Goal: Information Seeking & Learning: Learn about a topic

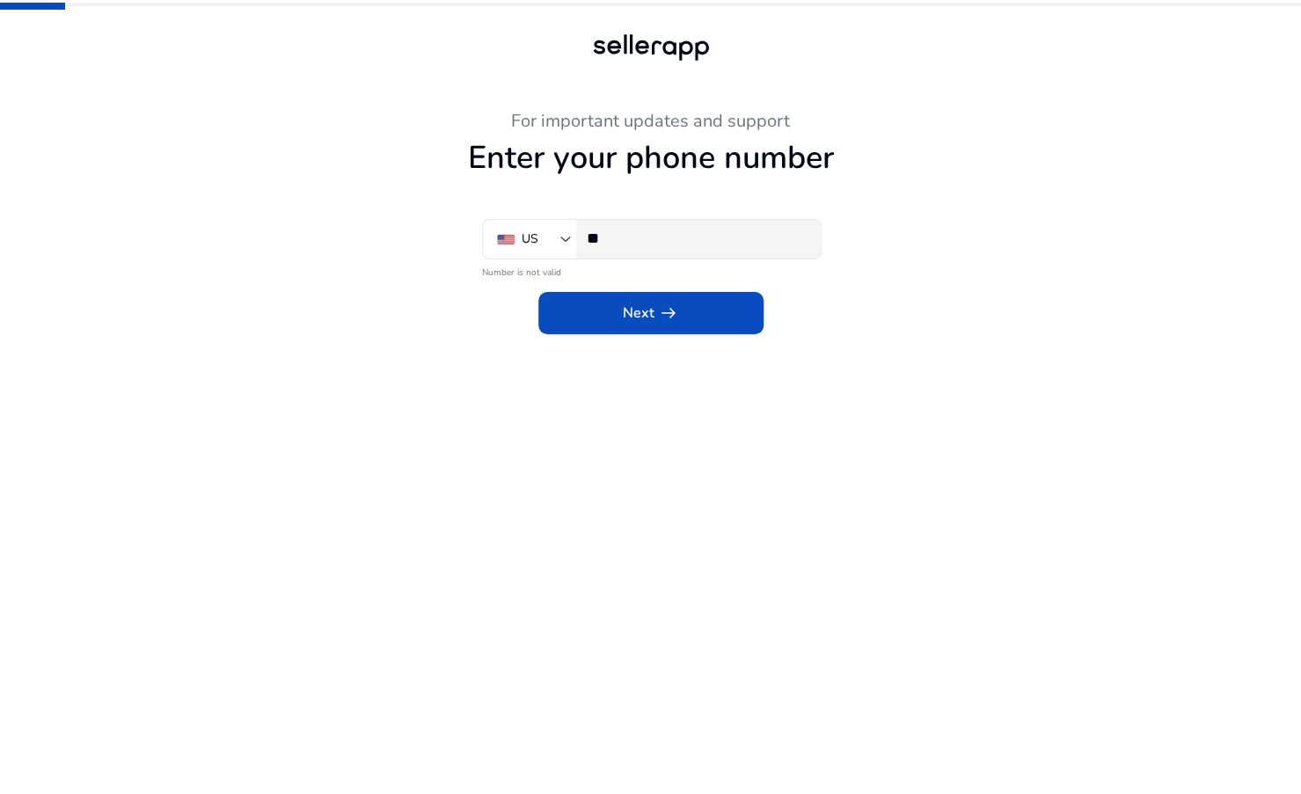
click at [661, 248] on input "**" at bounding box center [697, 238] width 220 height 19
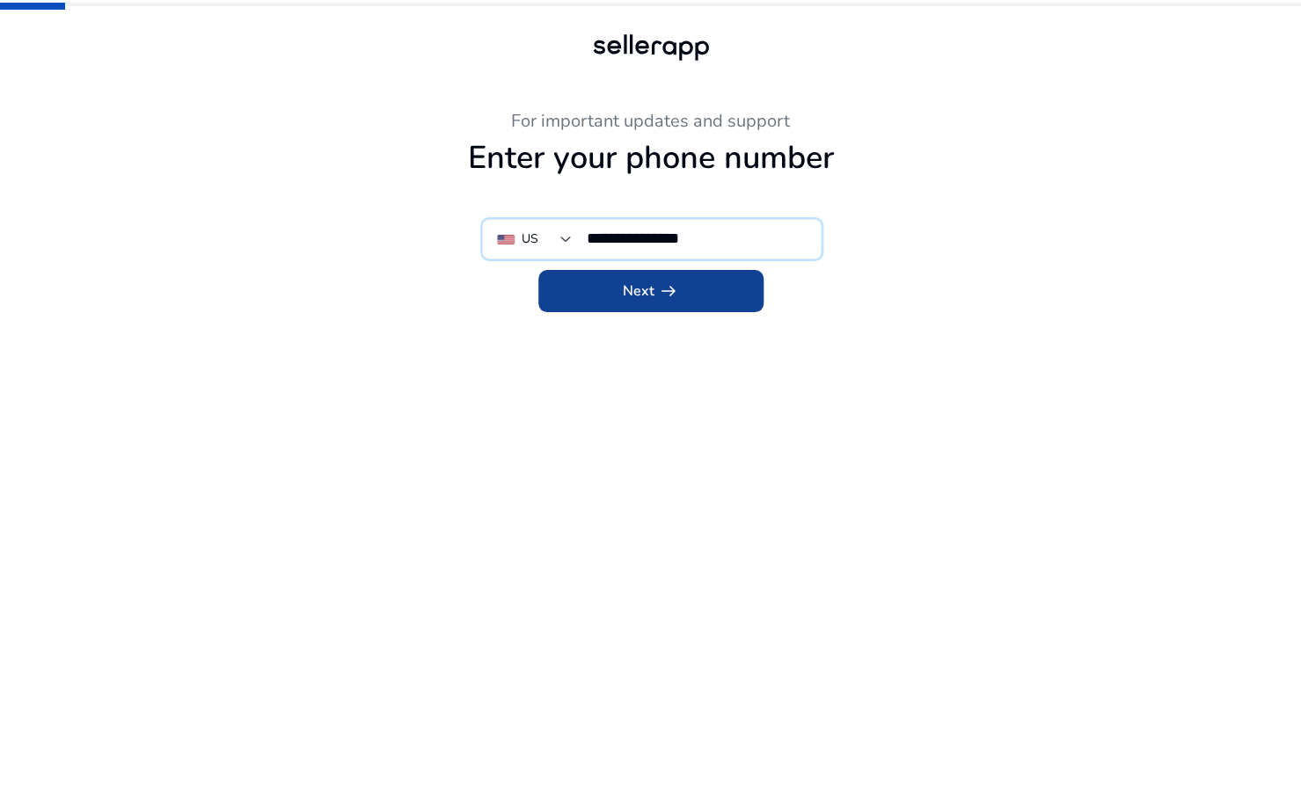
type input "**********"
click at [699, 280] on span at bounding box center [650, 291] width 225 height 42
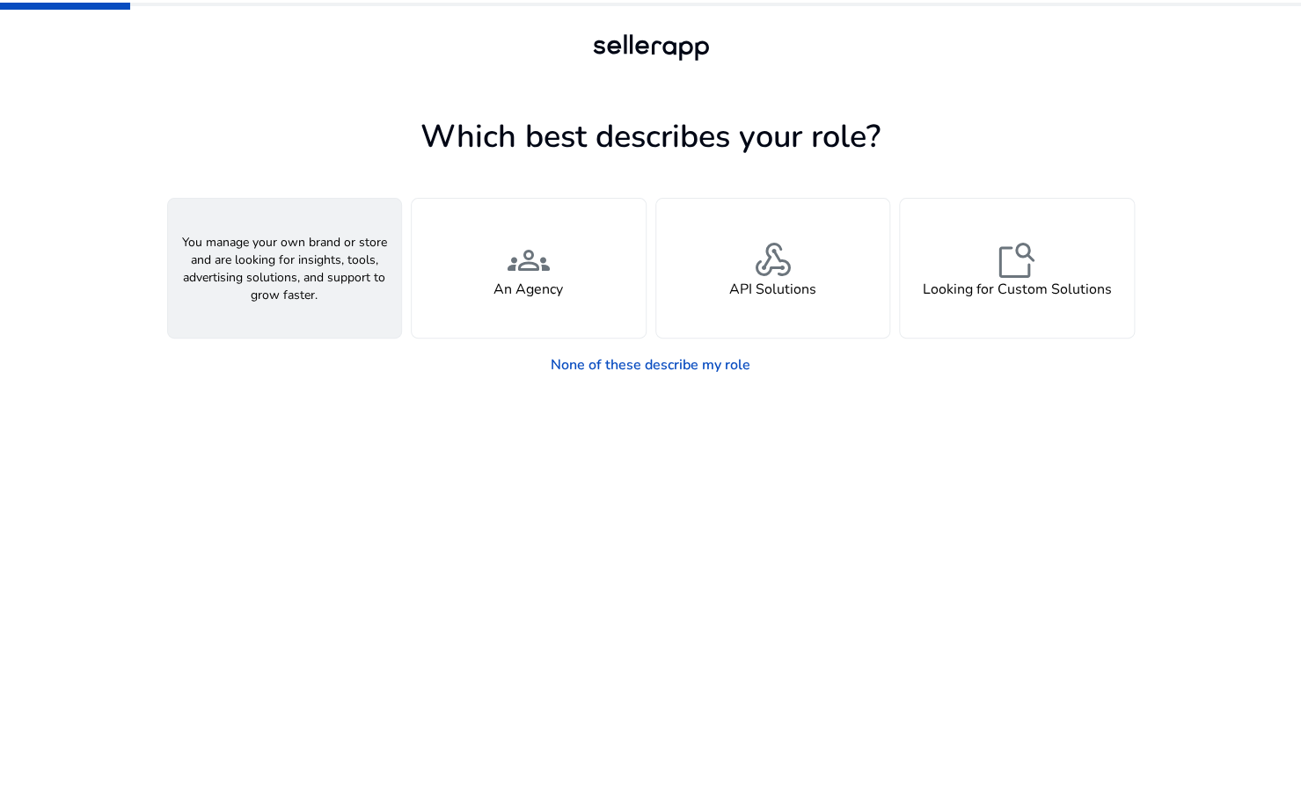
click at [216, 230] on div "person A Seller" at bounding box center [285, 268] width 234 height 139
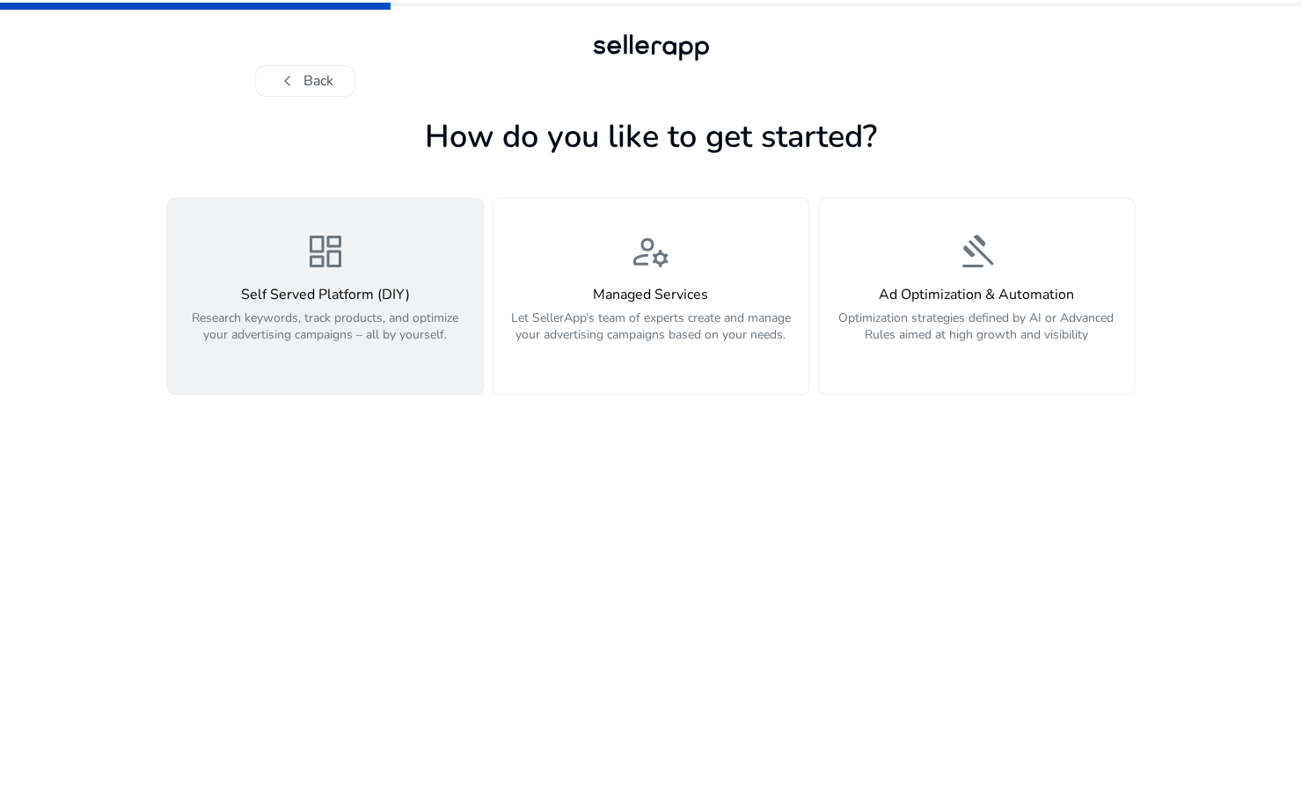
click at [262, 260] on div "dashboard Self Served Platform (DIY) Research keywords, track products, and opt…" at bounding box center [326, 296] width 294 height 132
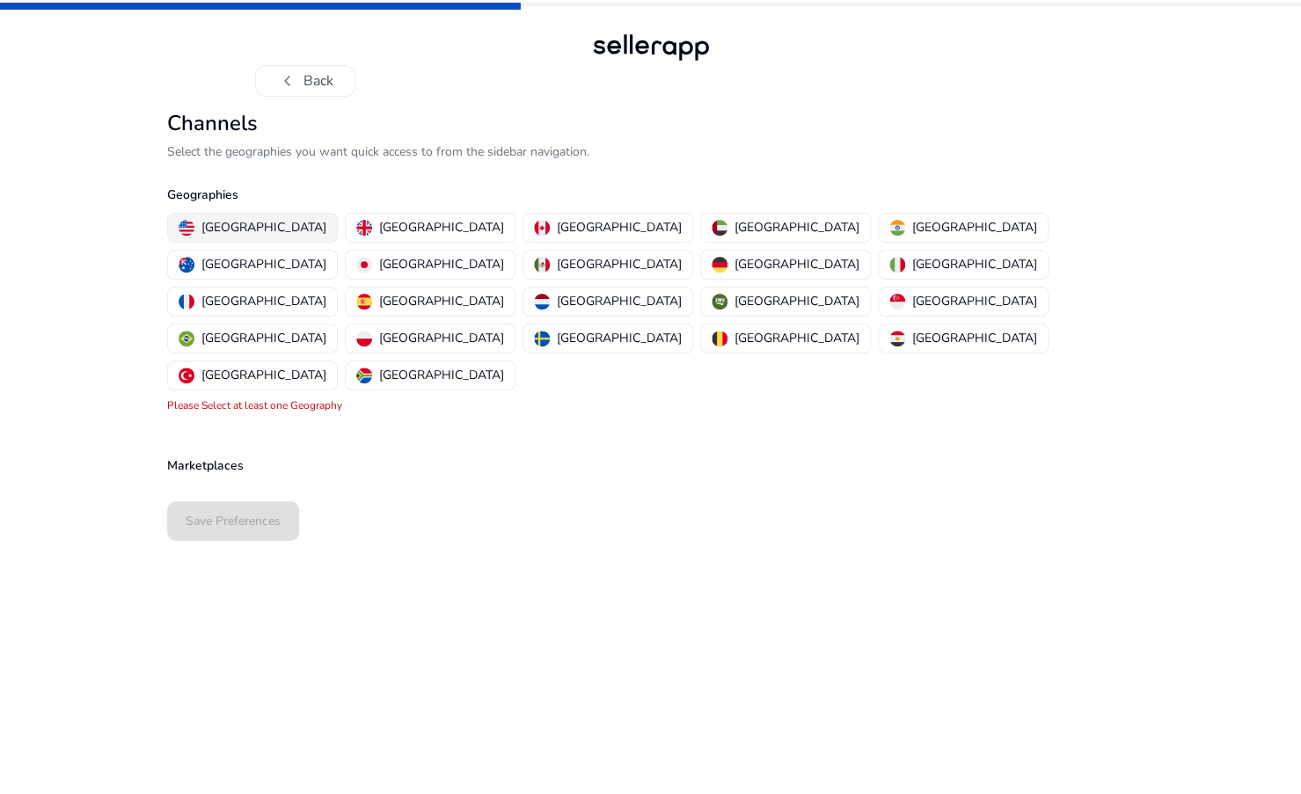
click at [250, 230] on p "[GEOGRAPHIC_DATA]" at bounding box center [263, 227] width 125 height 18
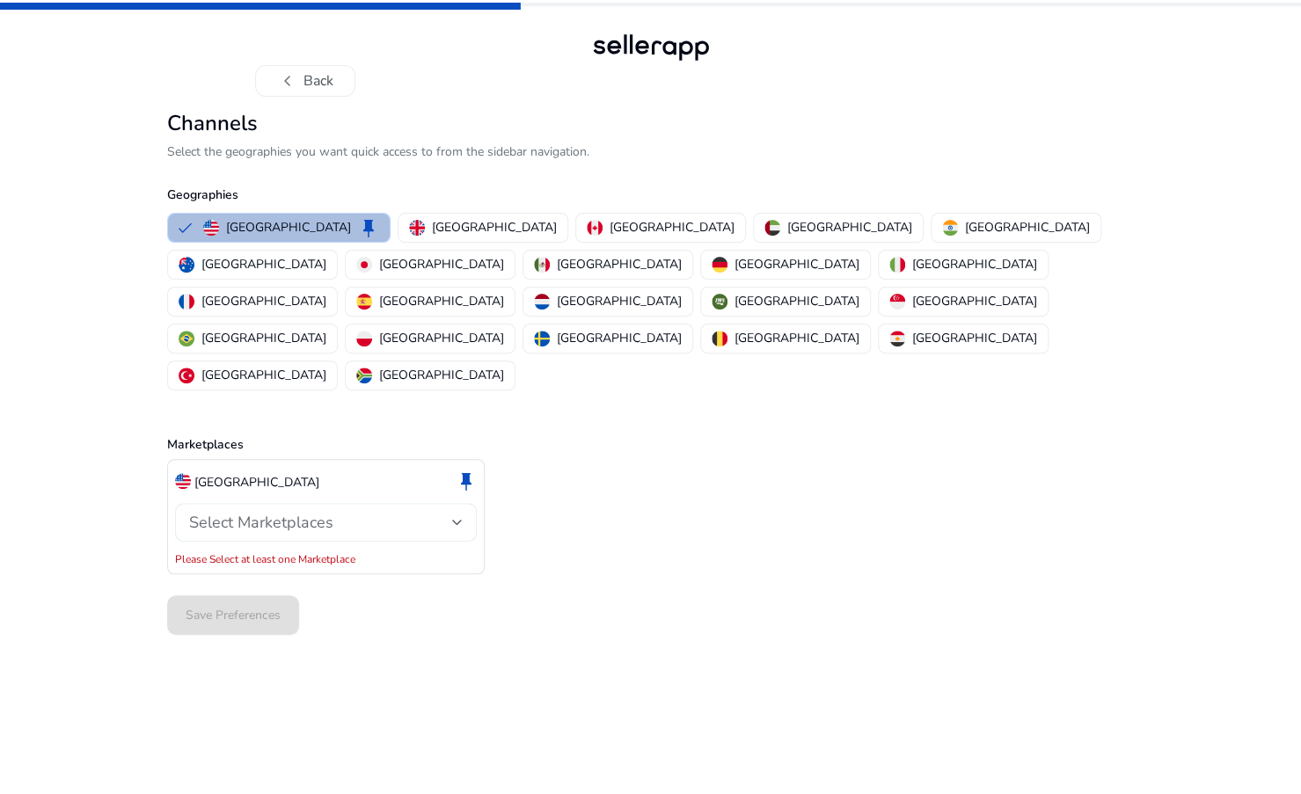
click at [288, 512] on span "Select Marketplaces" at bounding box center [261, 522] width 144 height 21
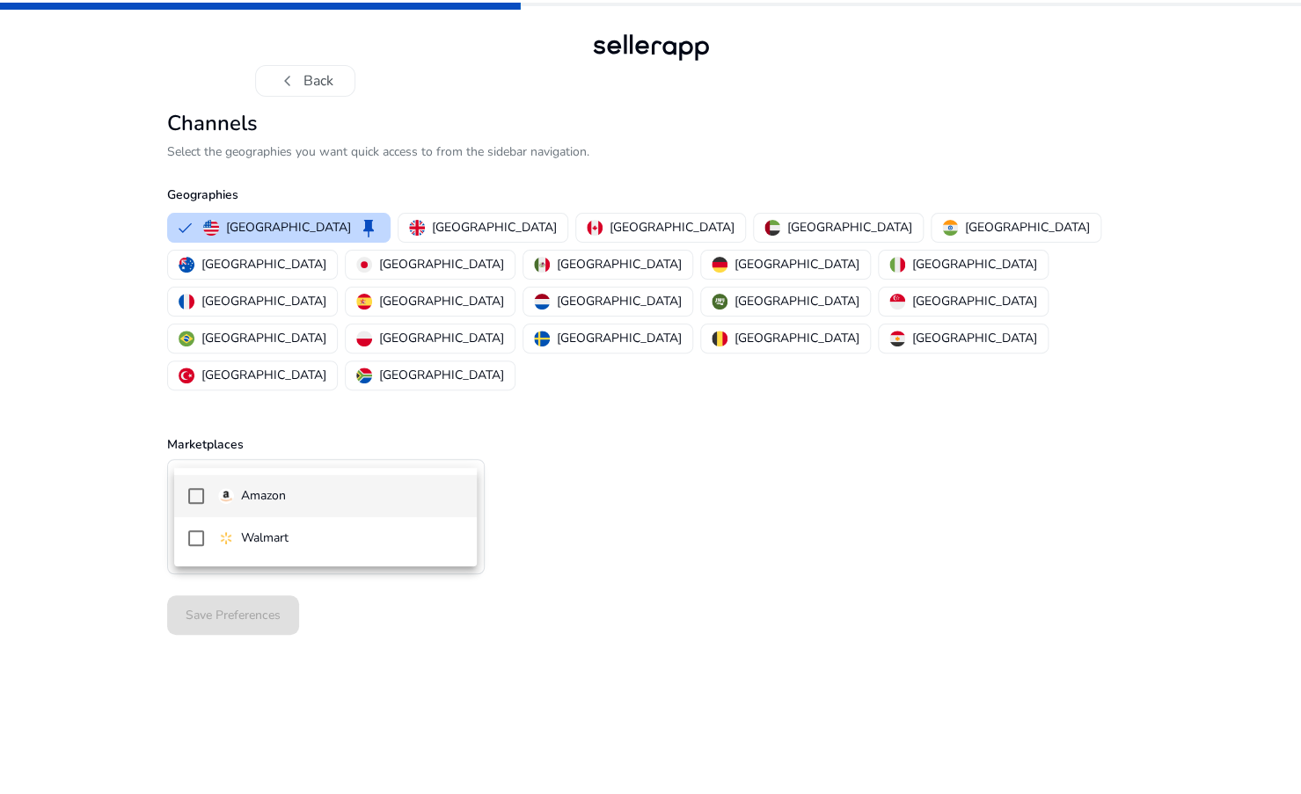
click at [287, 501] on span "Amazon" at bounding box center [340, 495] width 244 height 19
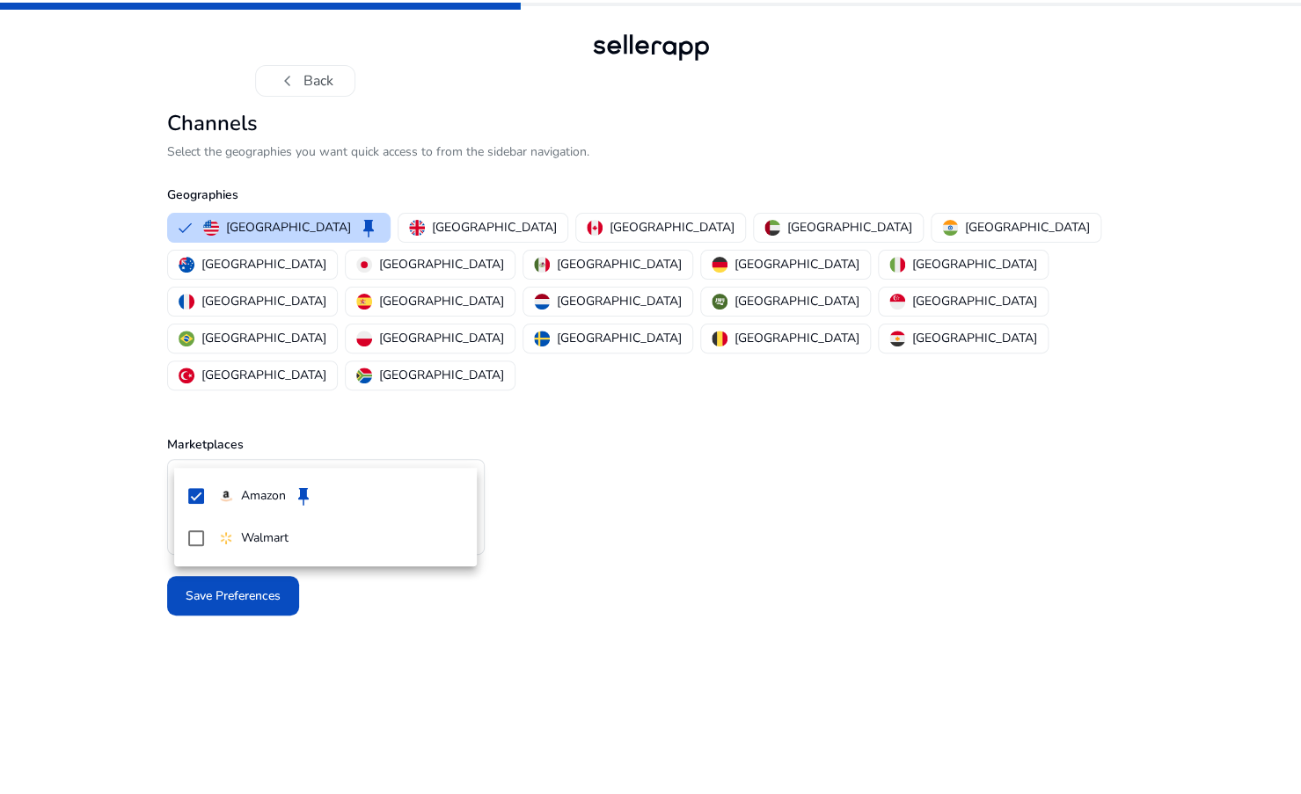
click at [295, 660] on div at bounding box center [650, 397] width 1301 height 794
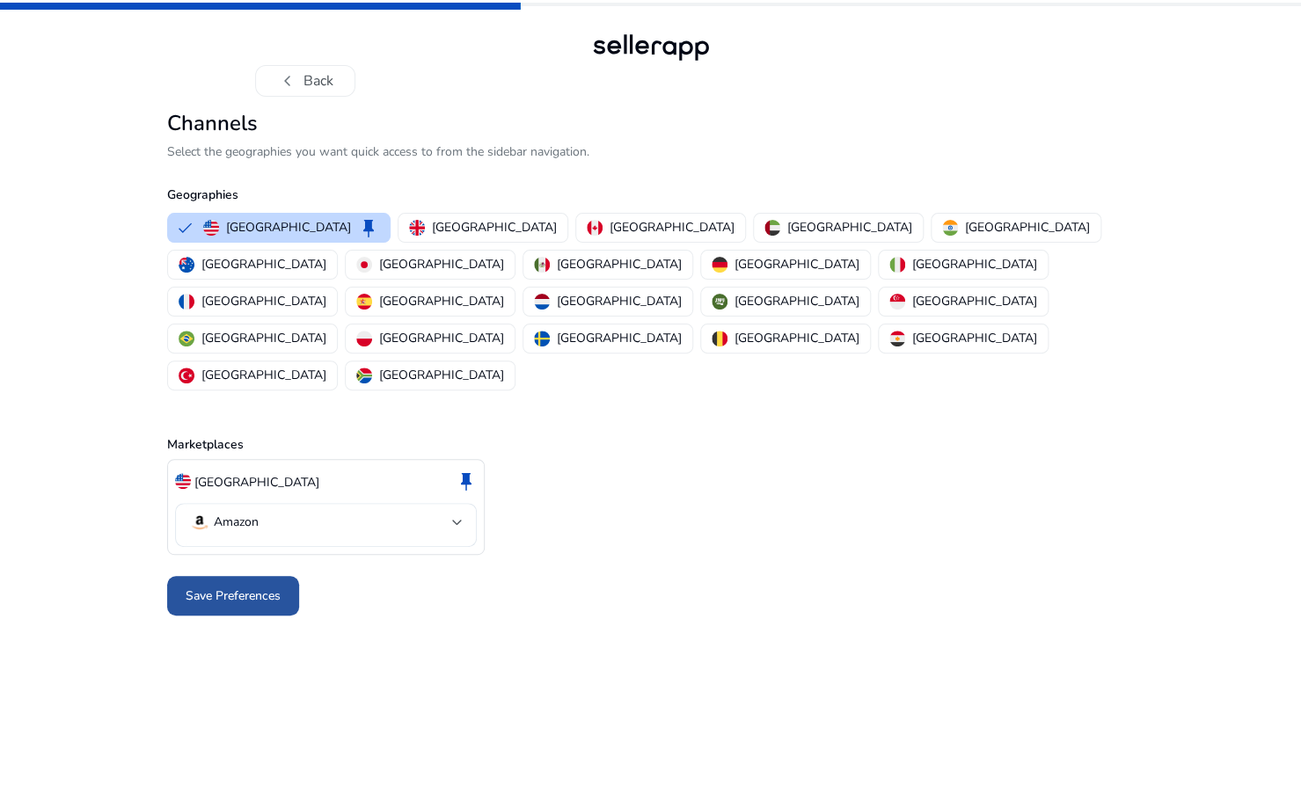
click at [255, 587] on span "Save Preferences" at bounding box center [233, 596] width 95 height 18
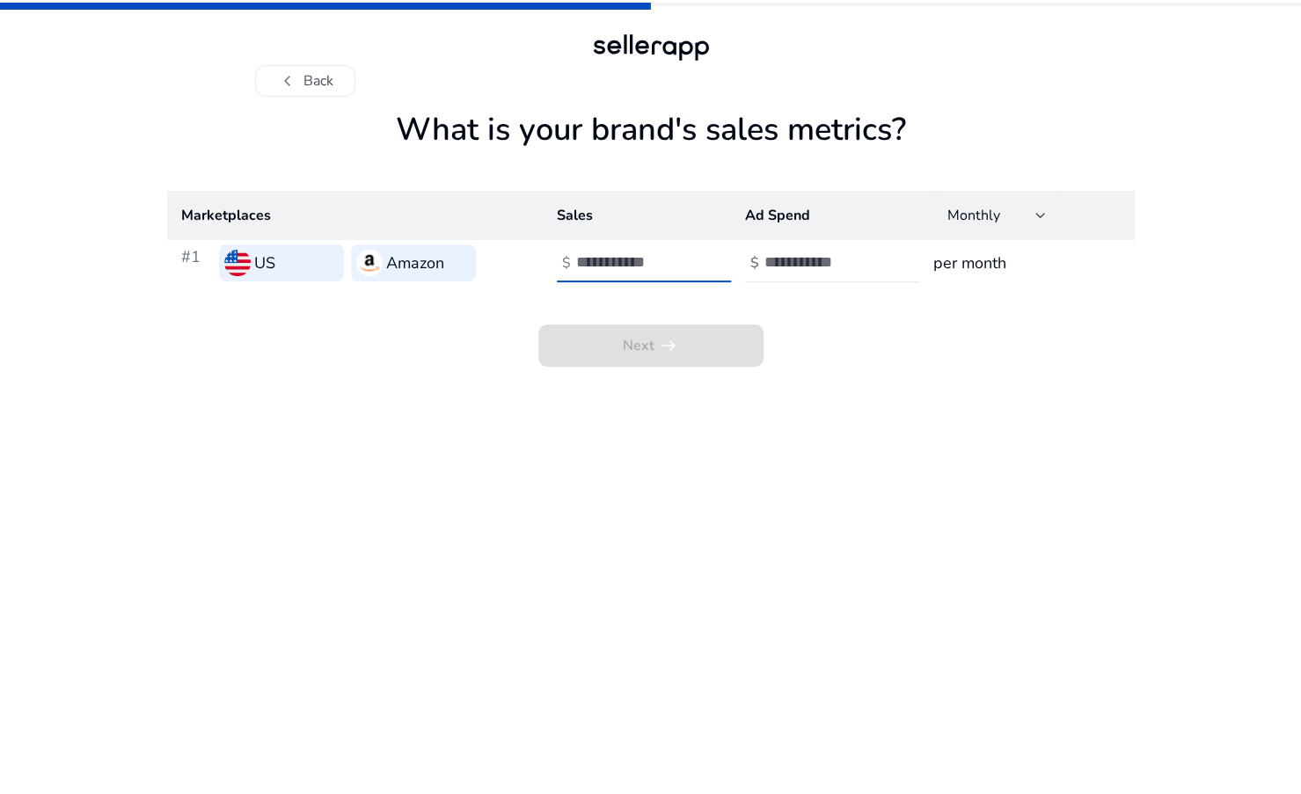
click at [610, 272] on input "number" at bounding box center [635, 261] width 119 height 19
type input "****"
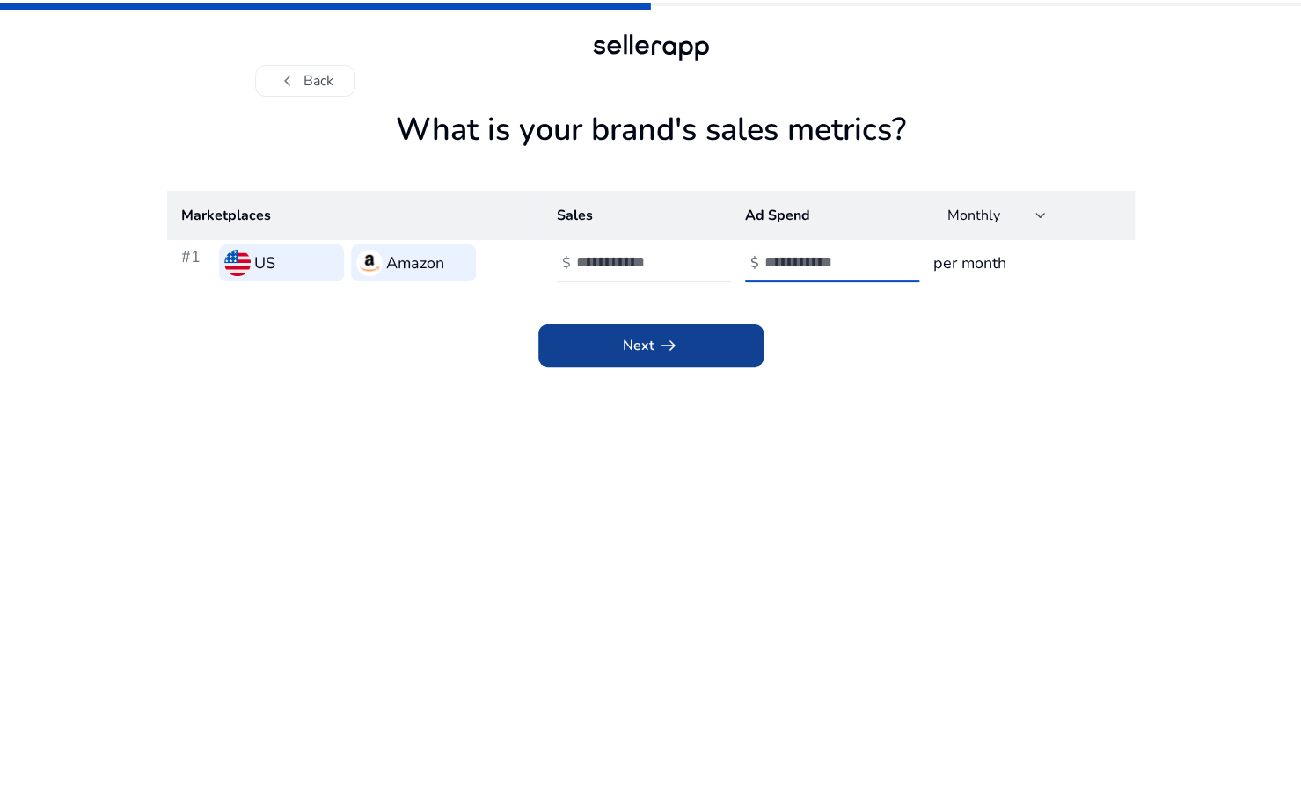
type input "***"
click at [587, 344] on span at bounding box center [650, 346] width 225 height 42
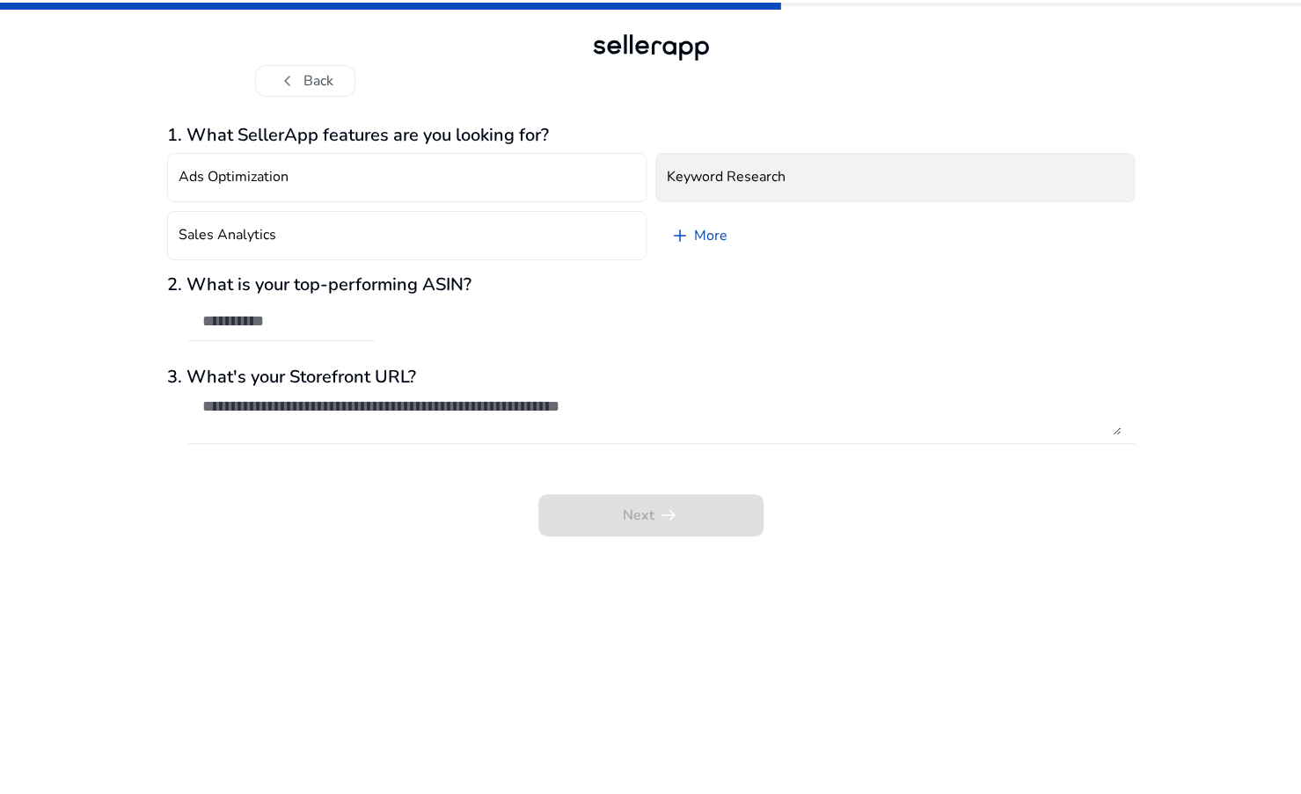
click at [761, 163] on button "Keyword Research" at bounding box center [894, 177] width 479 height 49
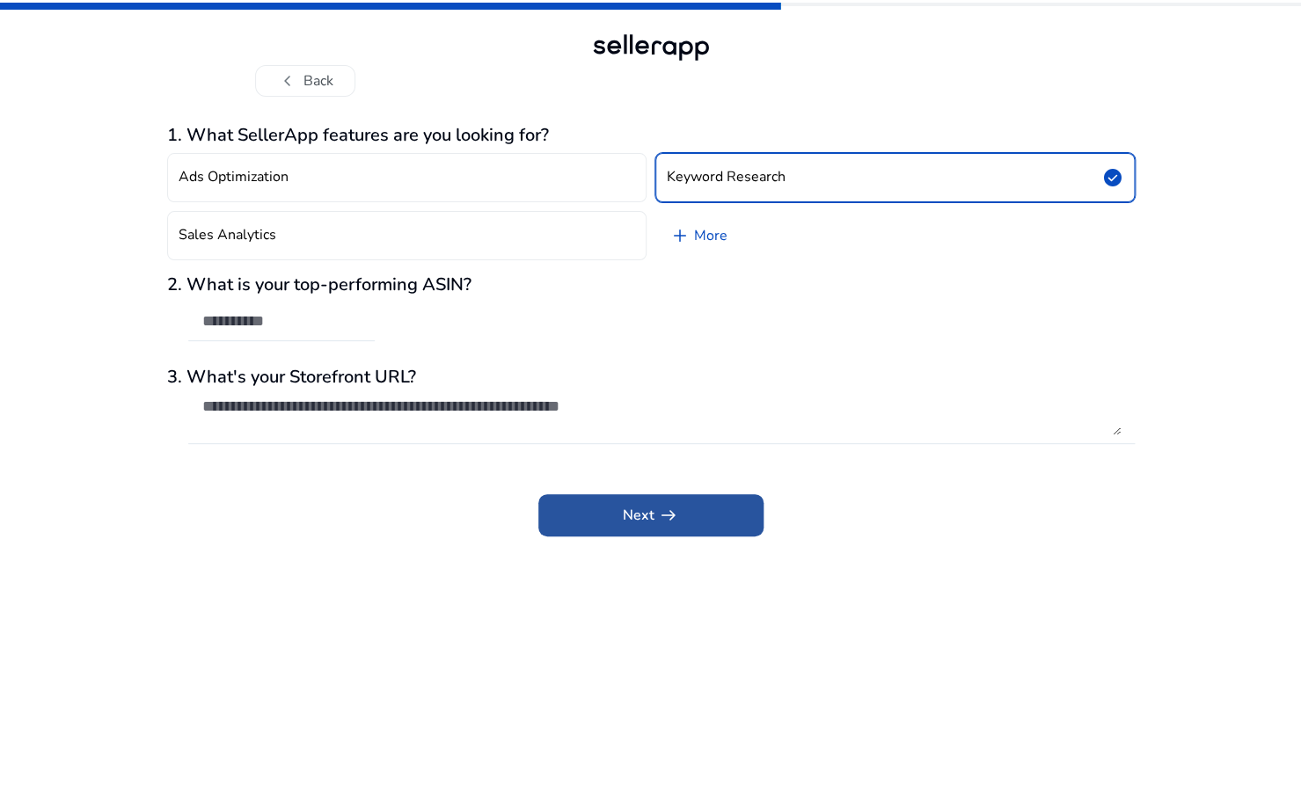
click at [700, 518] on span at bounding box center [650, 515] width 225 height 42
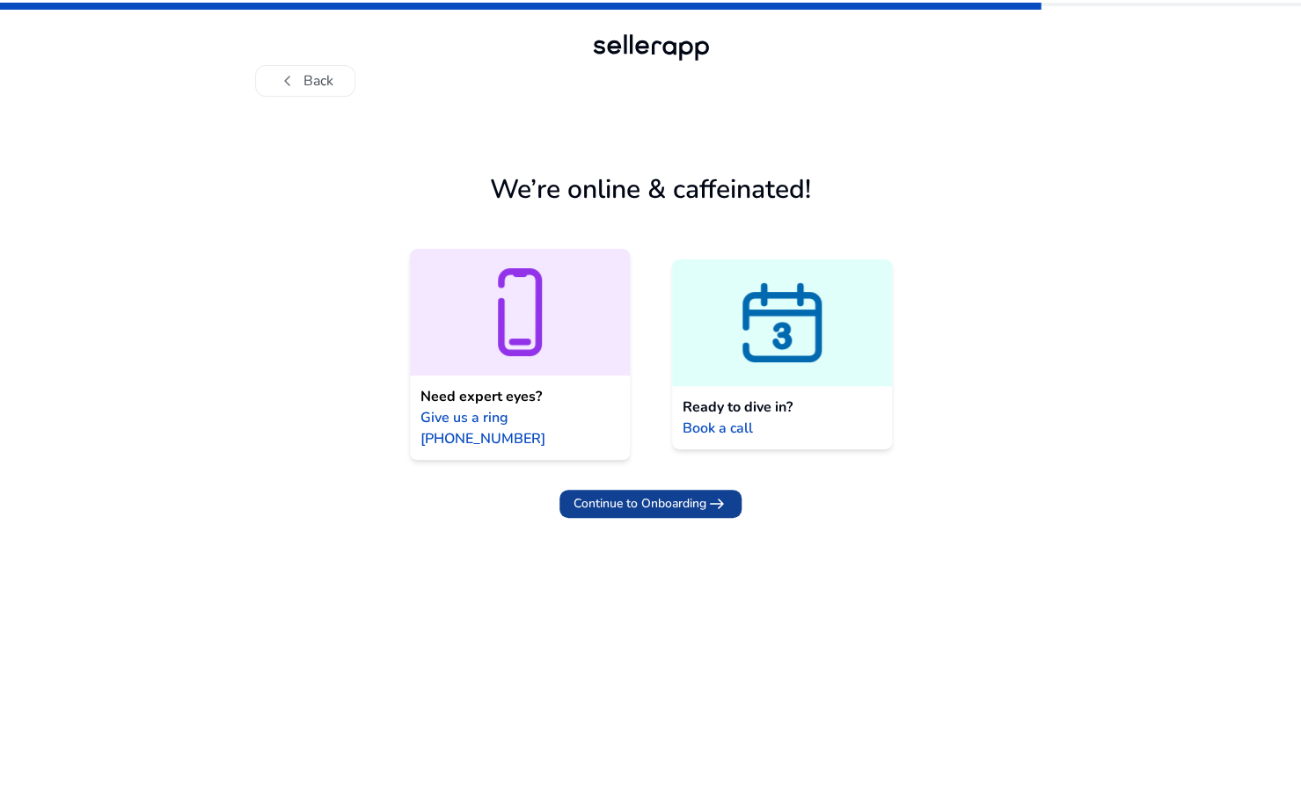
click at [638, 494] on span "Continue to Onboarding" at bounding box center [639, 503] width 133 height 18
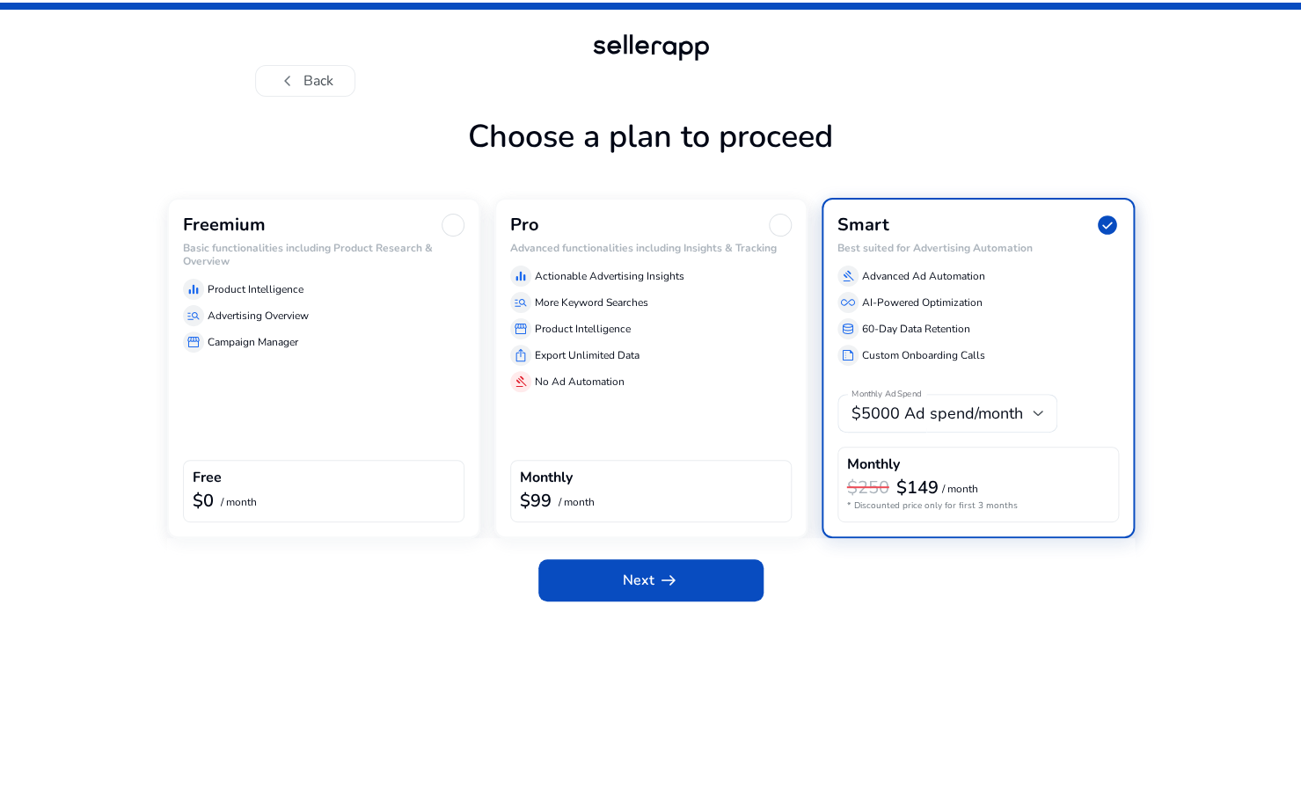
click at [260, 400] on div "Freemium Basic functionalities including Product Research & Overview equalizer …" at bounding box center [323, 368] width 313 height 340
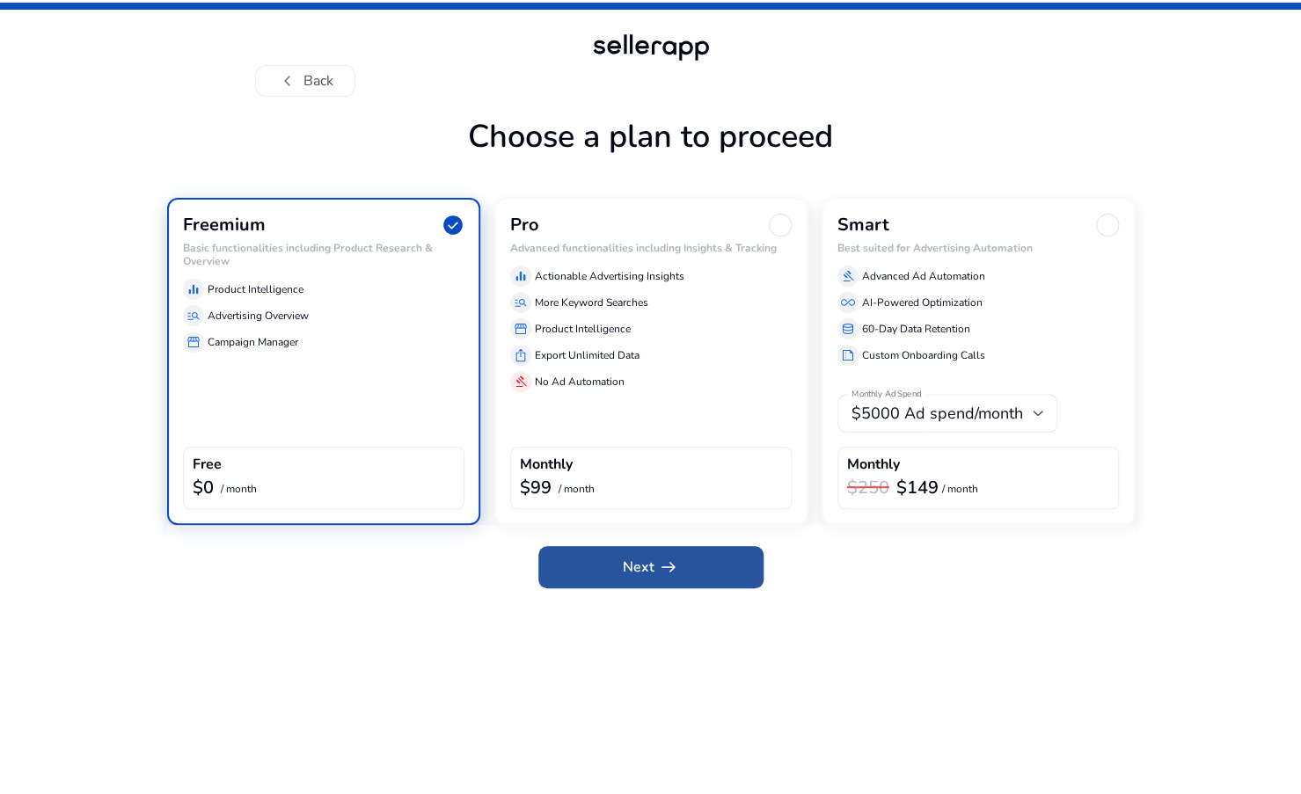
click at [597, 578] on span at bounding box center [650, 567] width 225 height 42
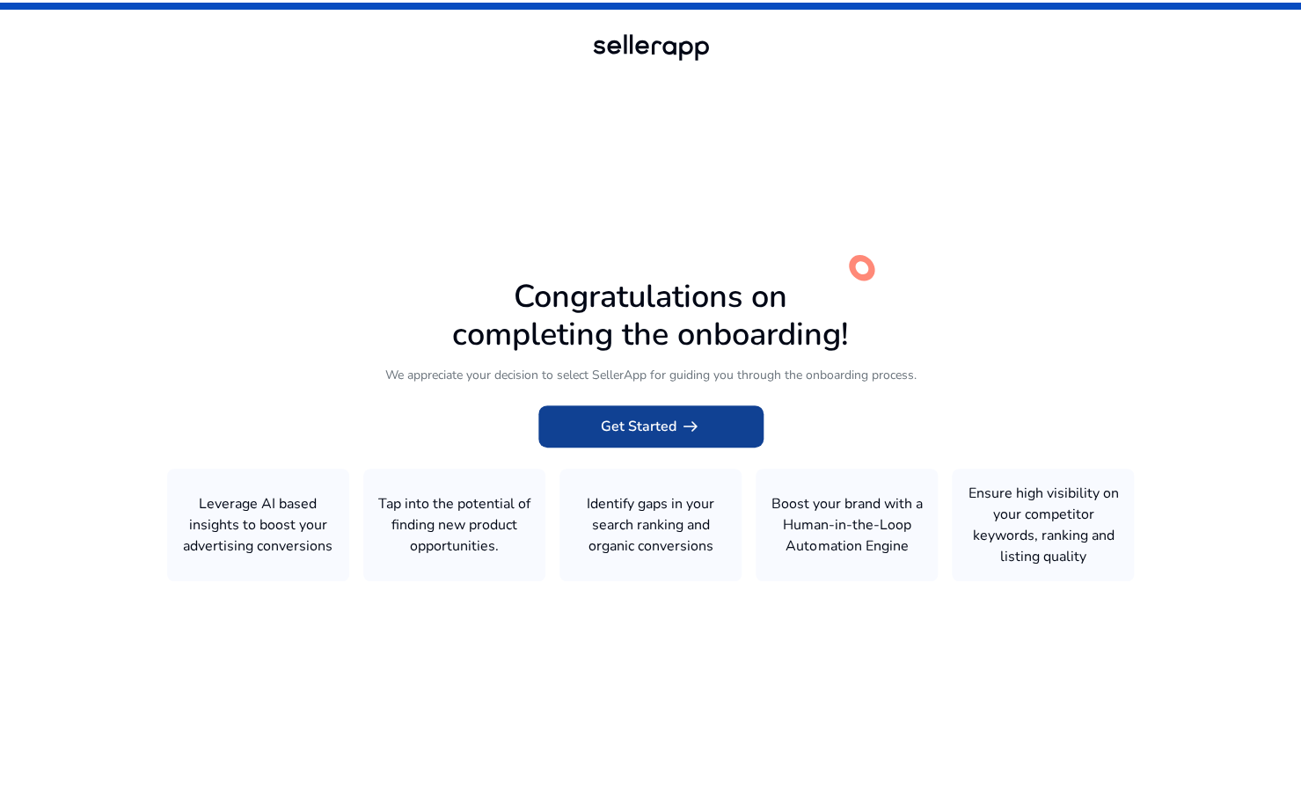
click at [606, 440] on span at bounding box center [650, 426] width 225 height 42
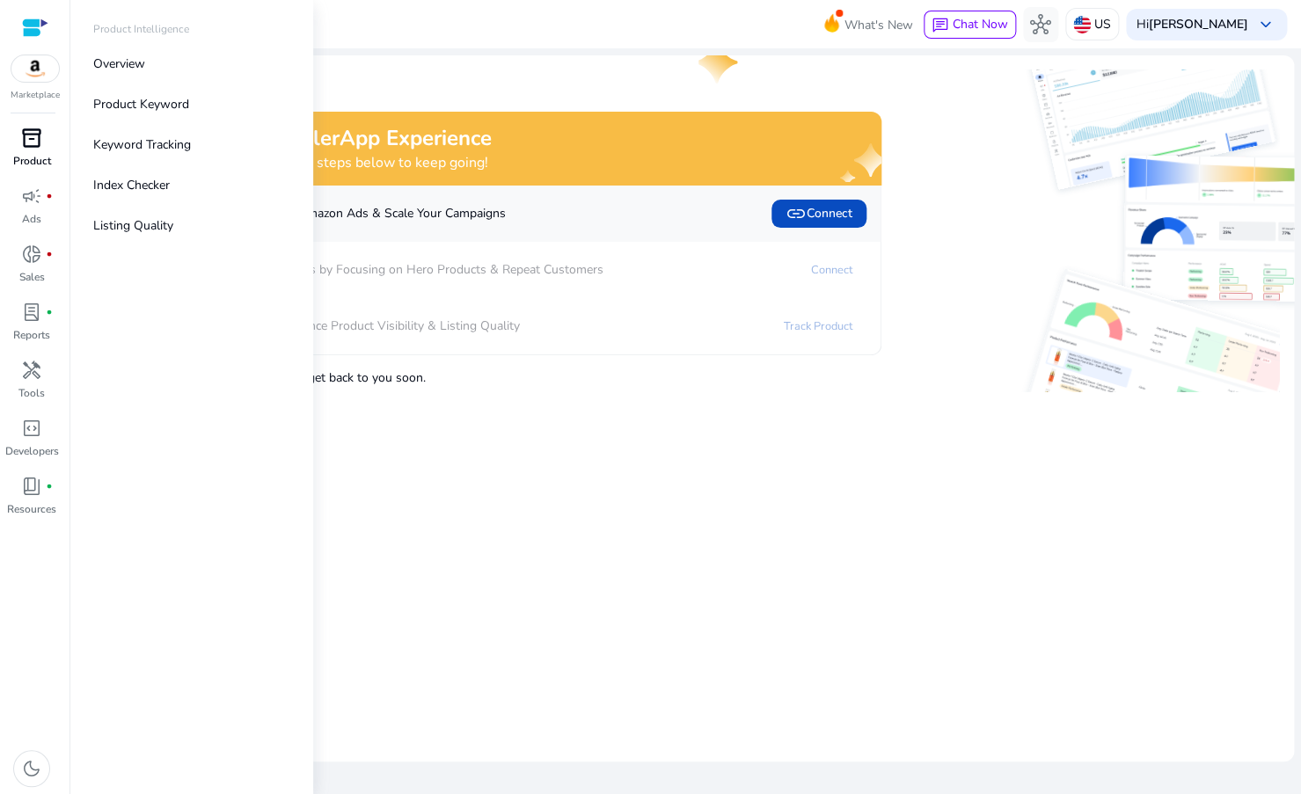
click at [37, 148] on span "inventory_2" at bounding box center [31, 138] width 21 height 21
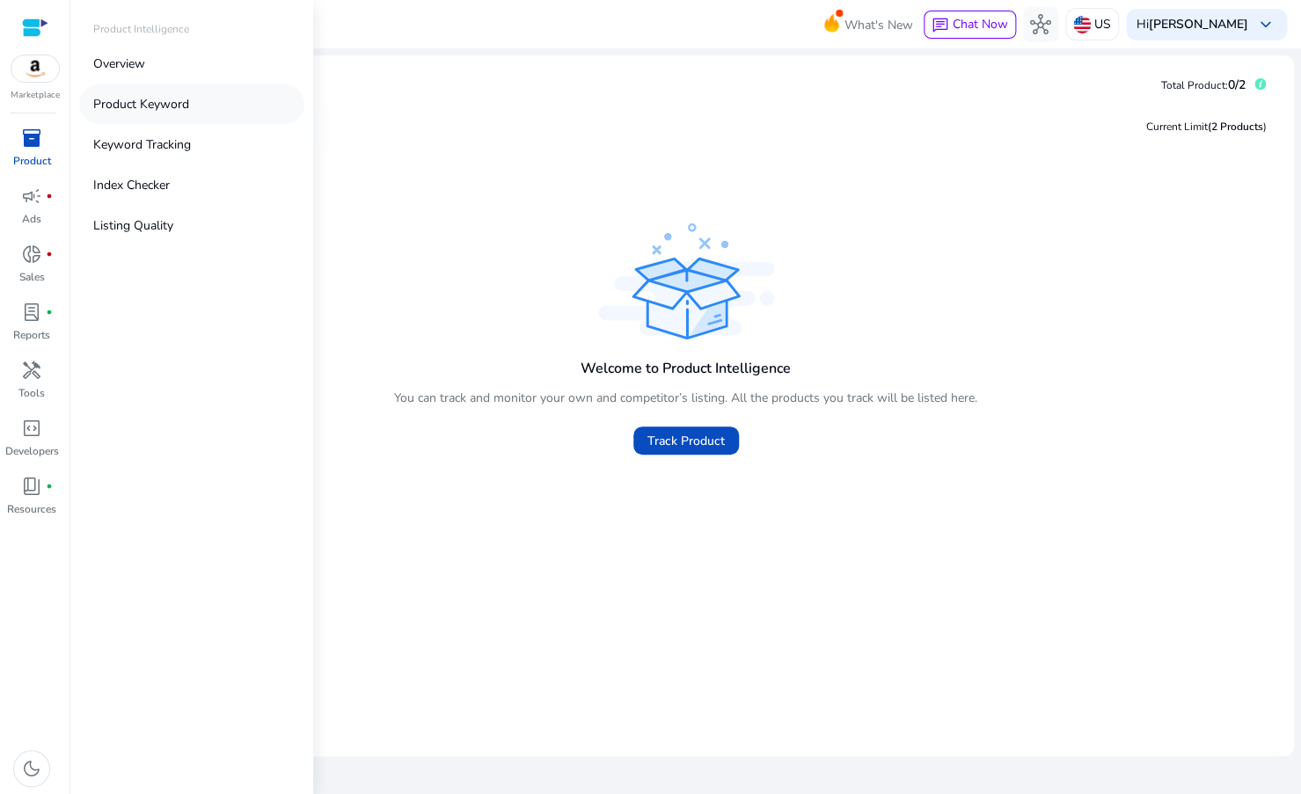
click at [121, 116] on link "Product Keyword" at bounding box center [191, 104] width 225 height 40
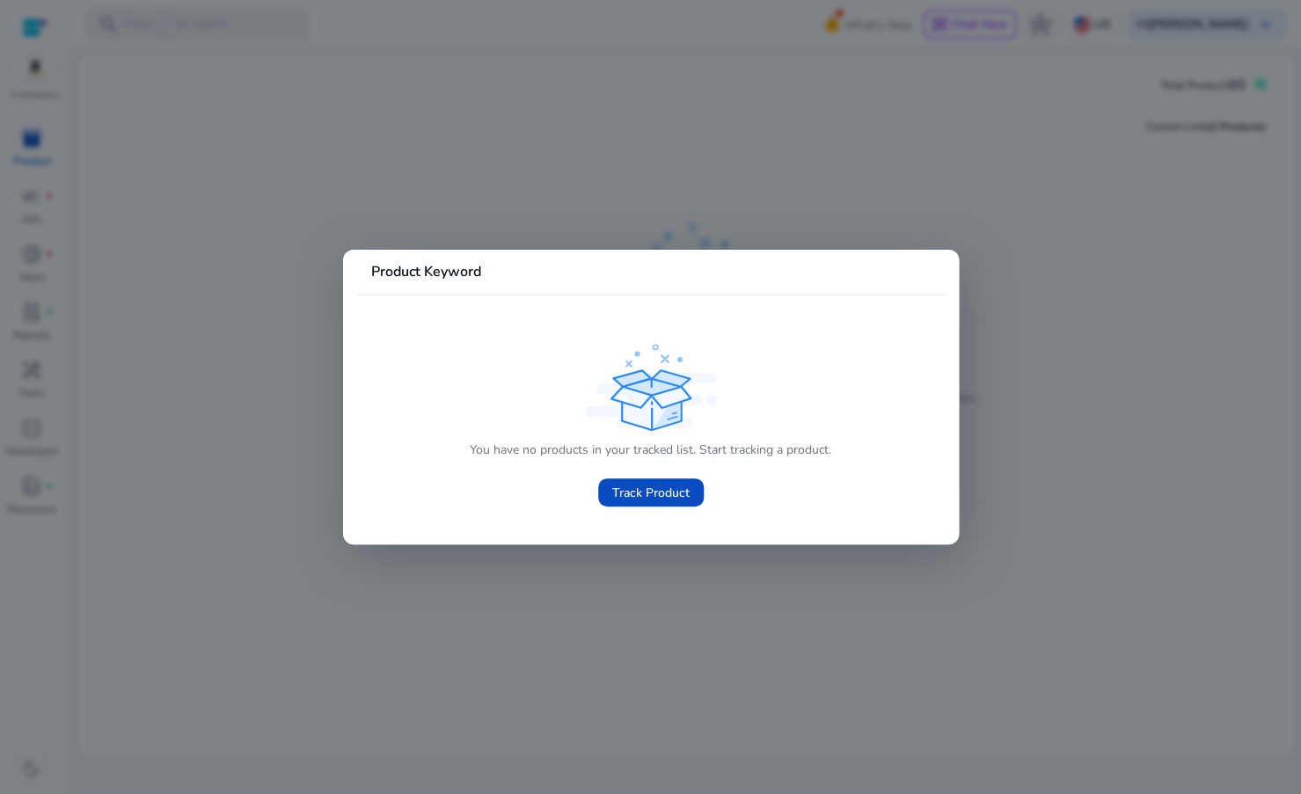
click at [80, 255] on div at bounding box center [650, 397] width 1301 height 794
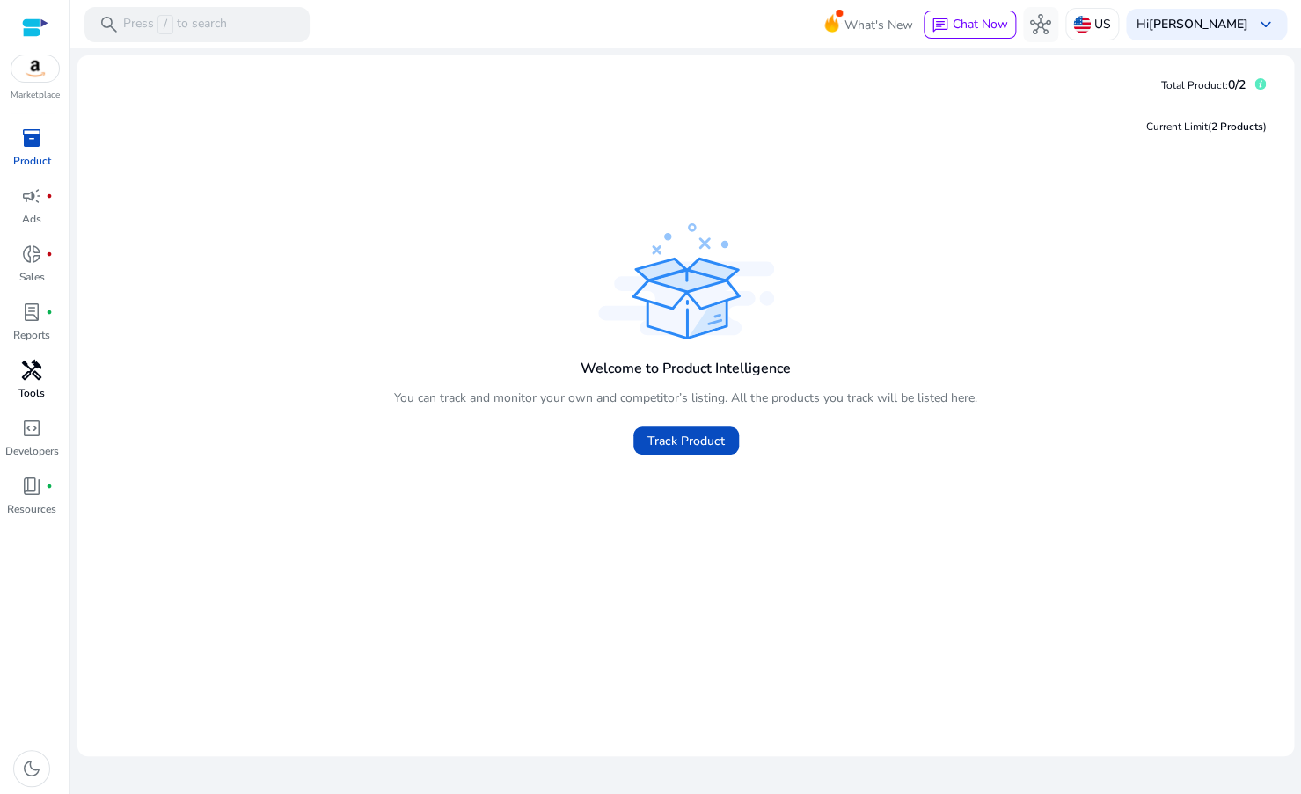
click at [27, 372] on span "handyman" at bounding box center [31, 370] width 21 height 21
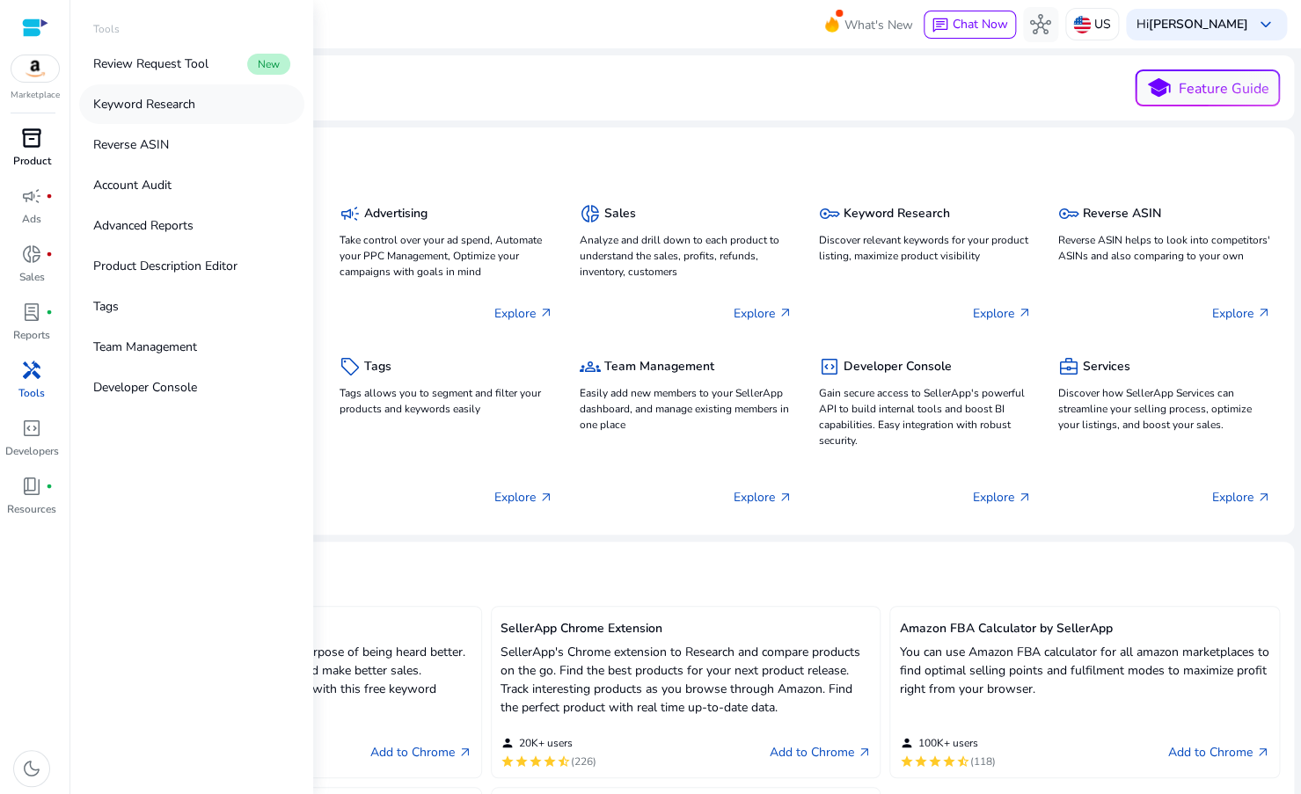
click at [179, 107] on p "Keyword Research" at bounding box center [144, 104] width 102 height 18
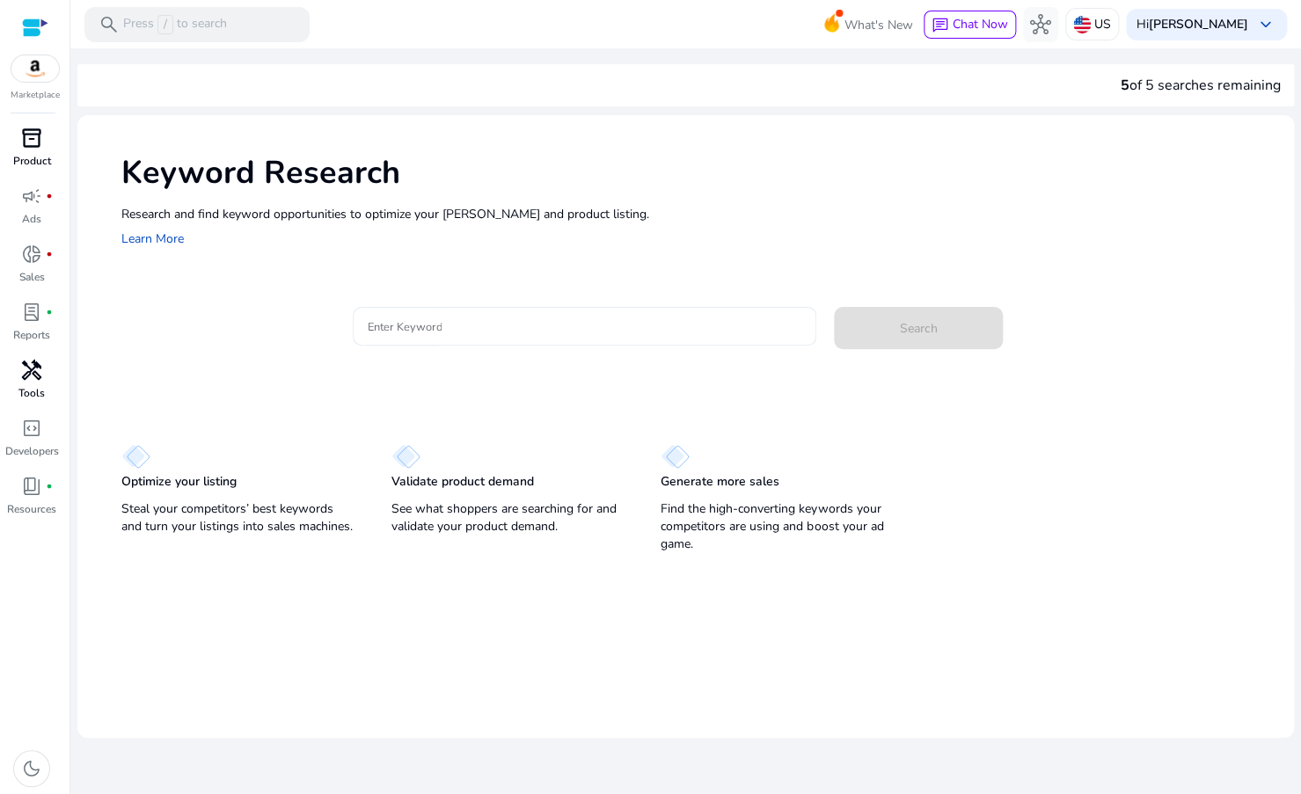
click at [529, 331] on input "Enter Keyword" at bounding box center [584, 326] width 435 height 19
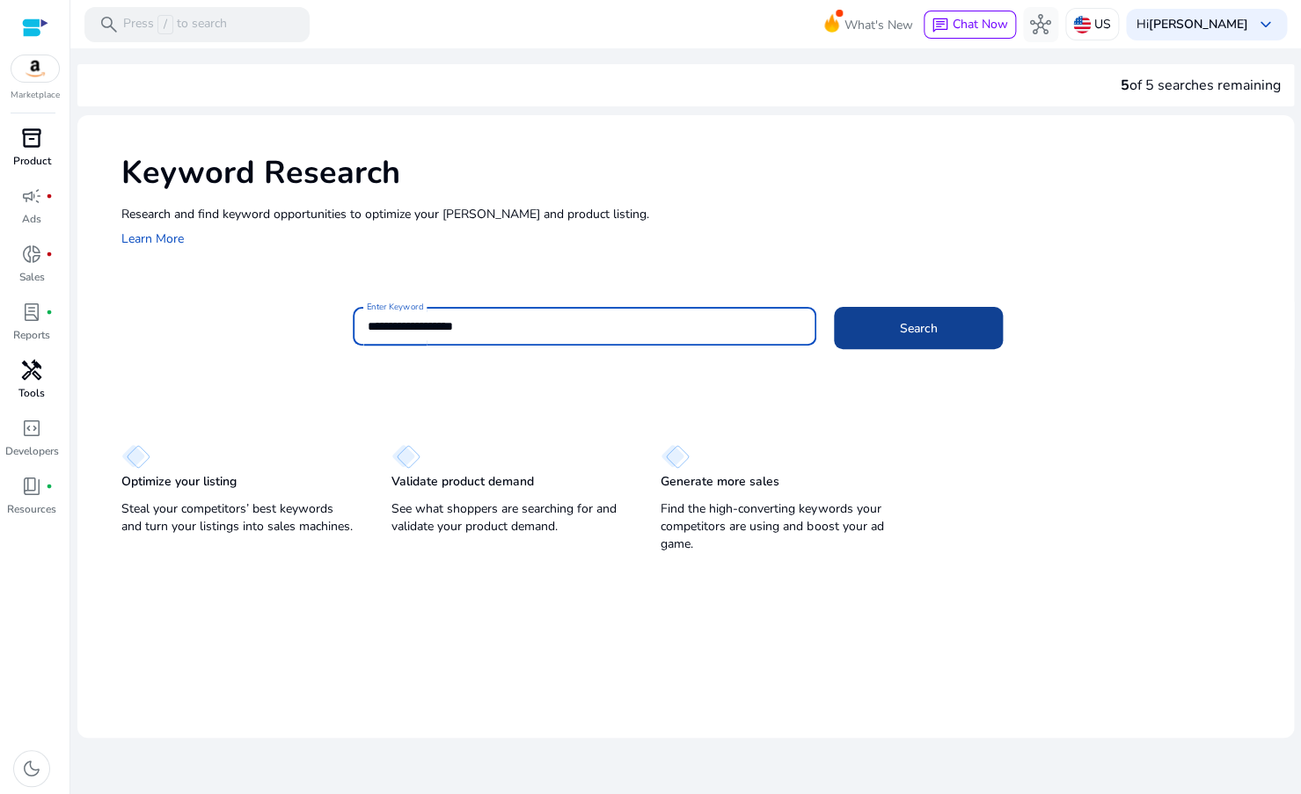
type input "**********"
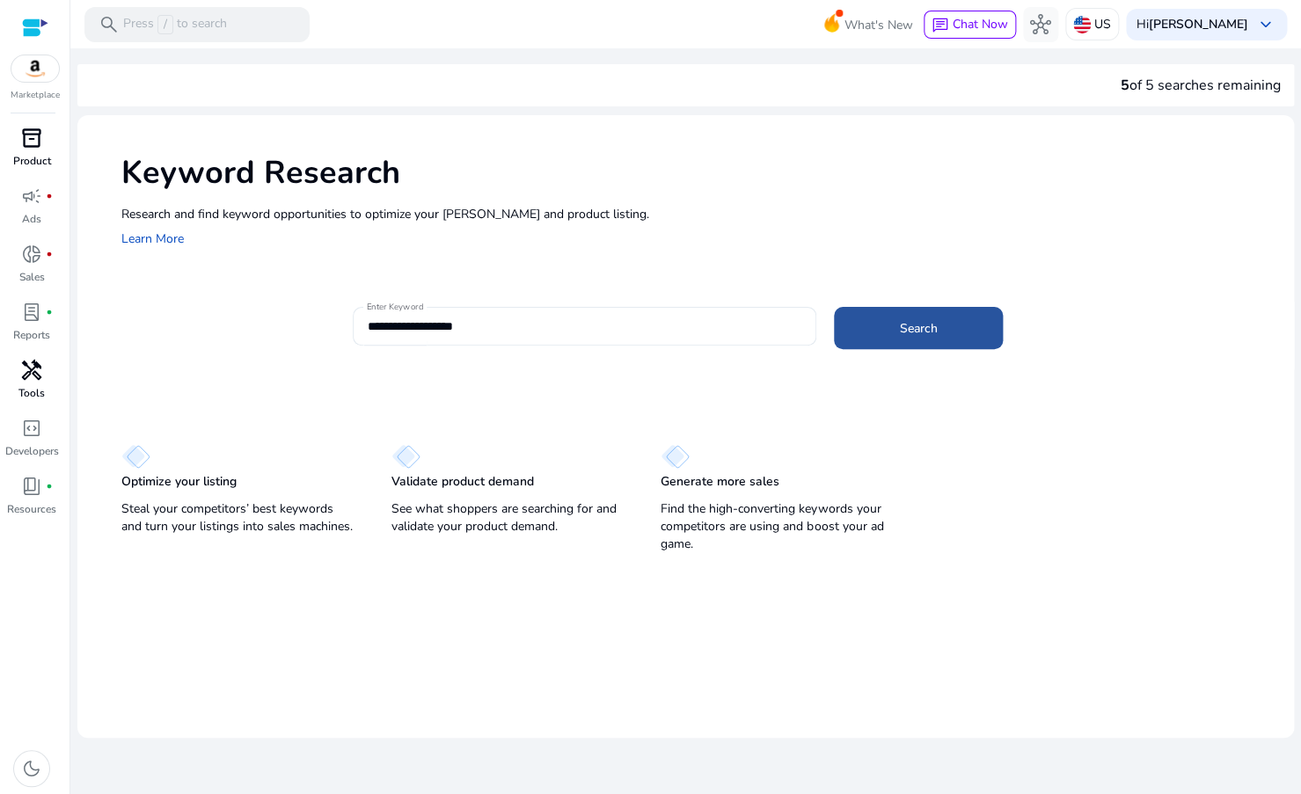
click at [891, 329] on span at bounding box center [918, 328] width 169 height 42
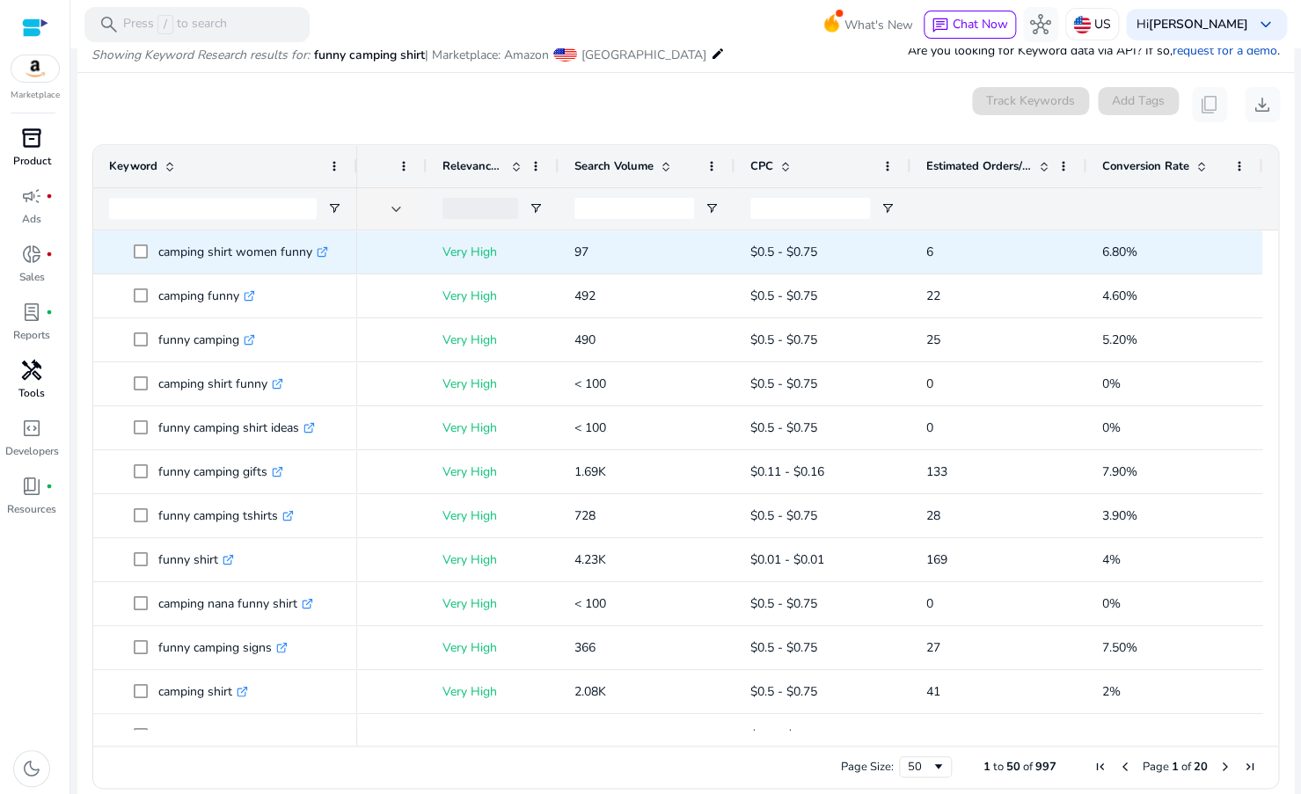
click at [326, 249] on icon ".st0{fill:#2c8af8}" at bounding box center [322, 251] width 11 height 11
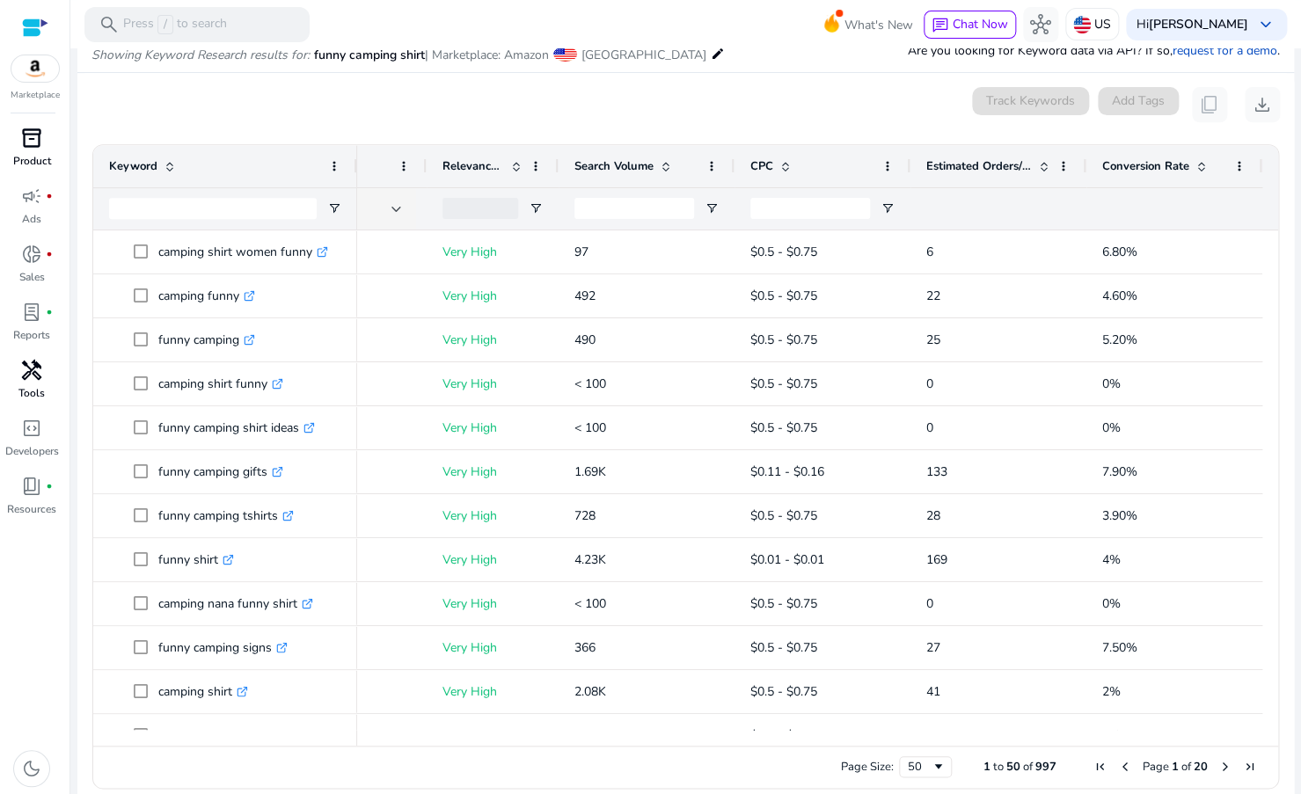
click at [515, 116] on div "0 keyword(s) selected Track Keywords Add Tags content_copy download" at bounding box center [685, 104] width 1188 height 35
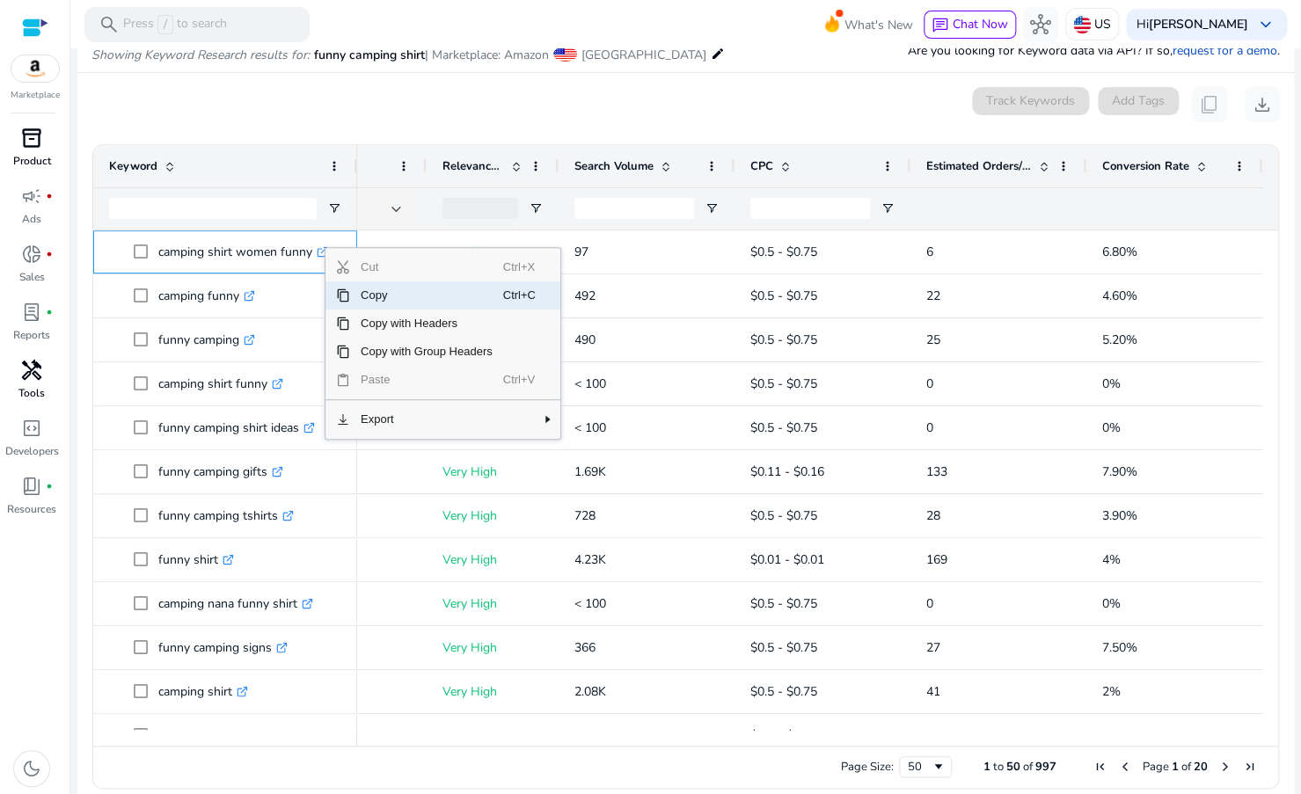
click at [378, 296] on span "Copy" at bounding box center [426, 295] width 153 height 28
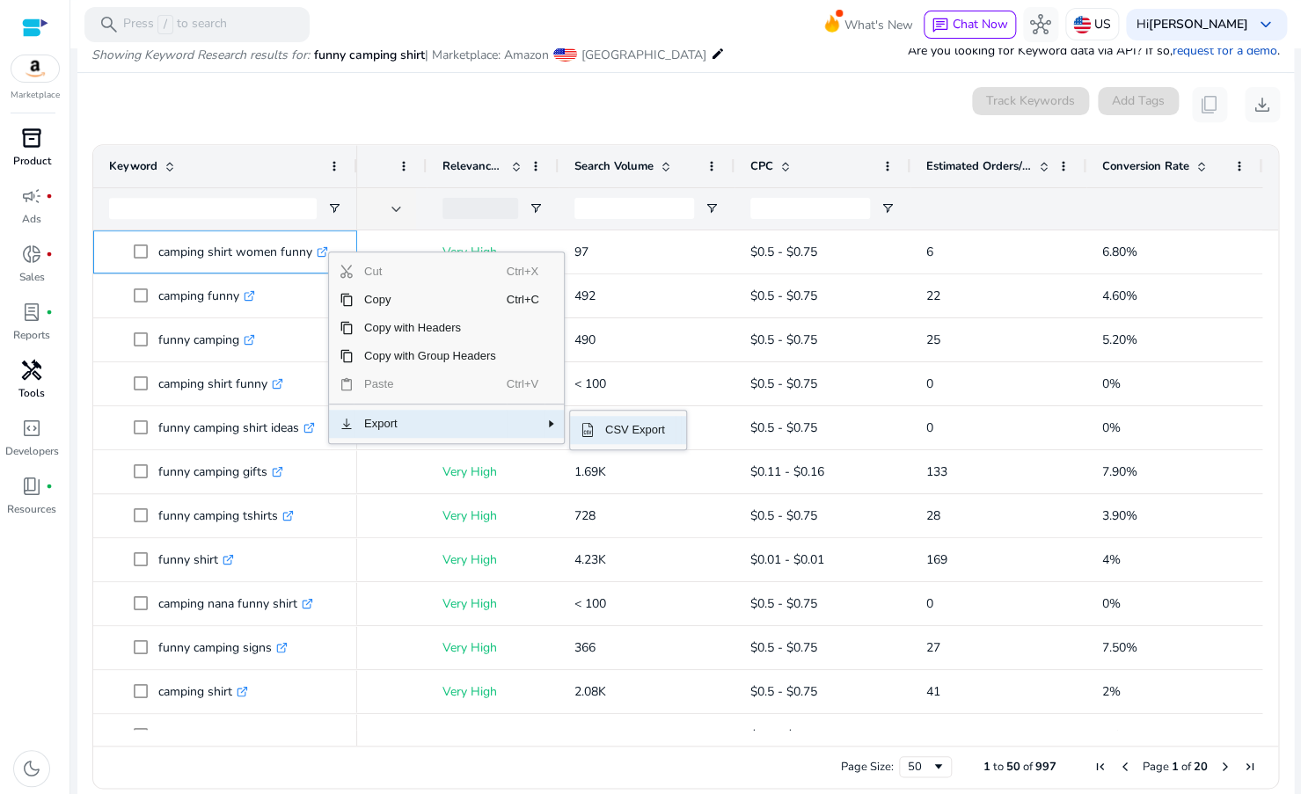
click at [667, 426] on span "CSV Export" at bounding box center [635, 430] width 81 height 28
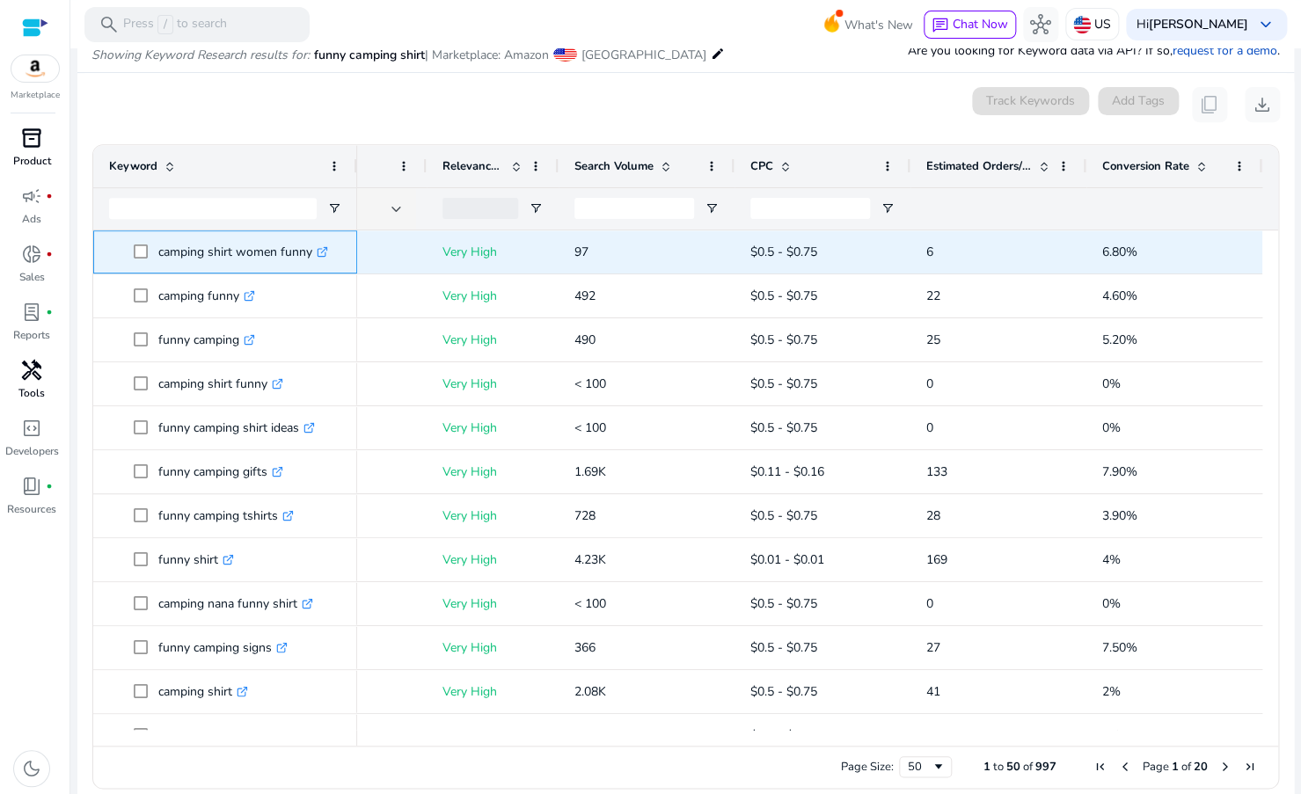
click at [326, 250] on icon ".st0{fill:#2c8af8}" at bounding box center [322, 251] width 11 height 11
